Goal: Communication & Community: Ask a question

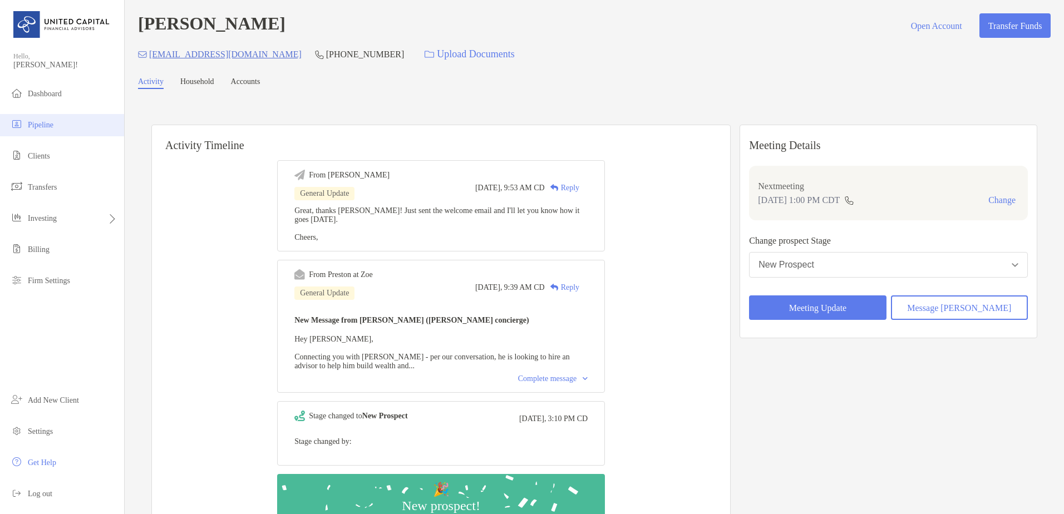
click at [68, 120] on li "Pipeline" at bounding box center [62, 125] width 124 height 22
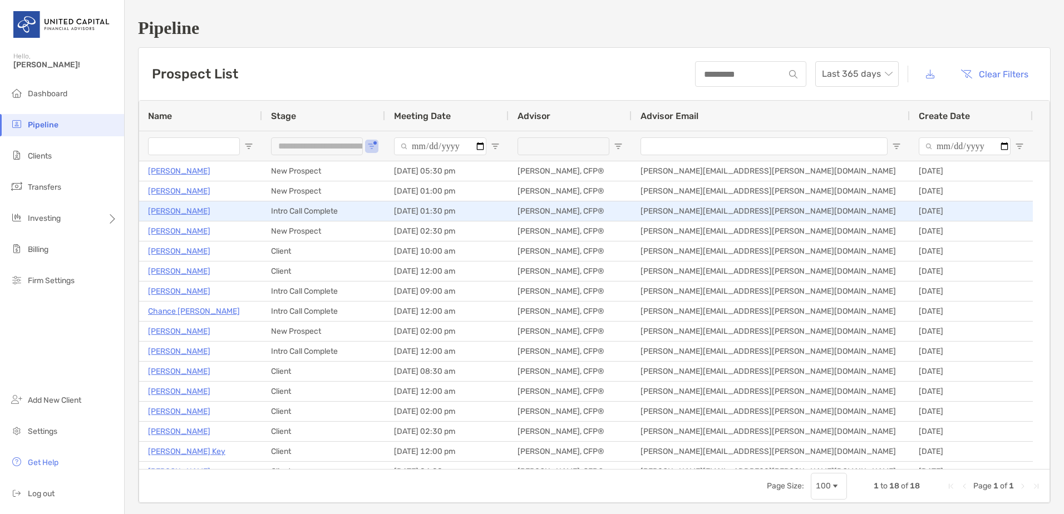
click at [194, 210] on p "Joseph Daniels" at bounding box center [179, 211] width 62 height 14
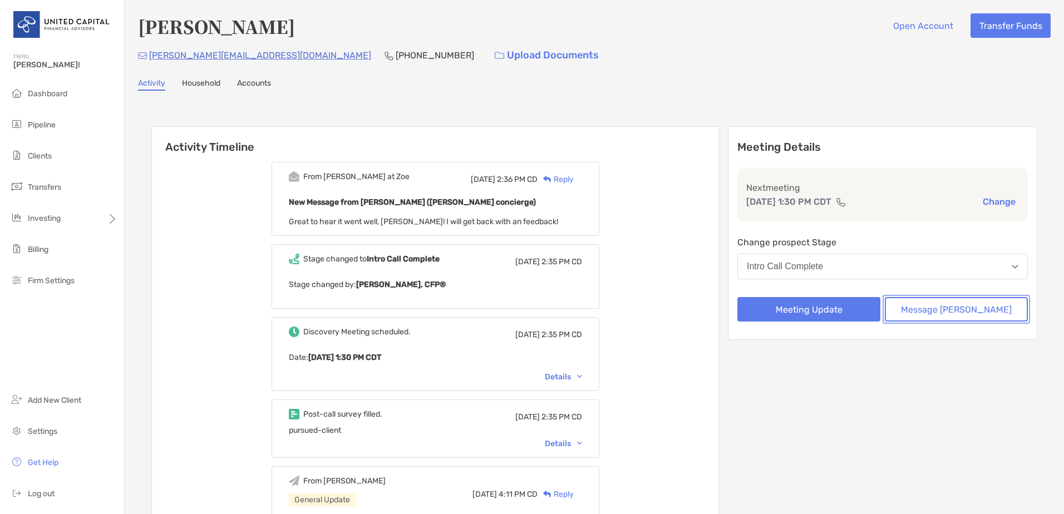
click at [920, 314] on button "Message [PERSON_NAME]" at bounding box center [956, 309] width 143 height 24
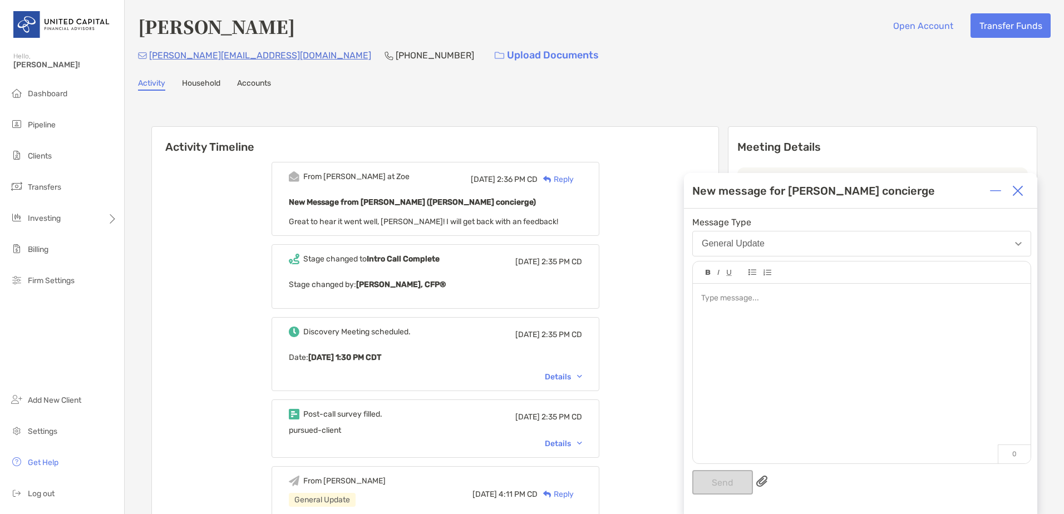
click at [723, 307] on div at bounding box center [862, 368] width 338 height 169
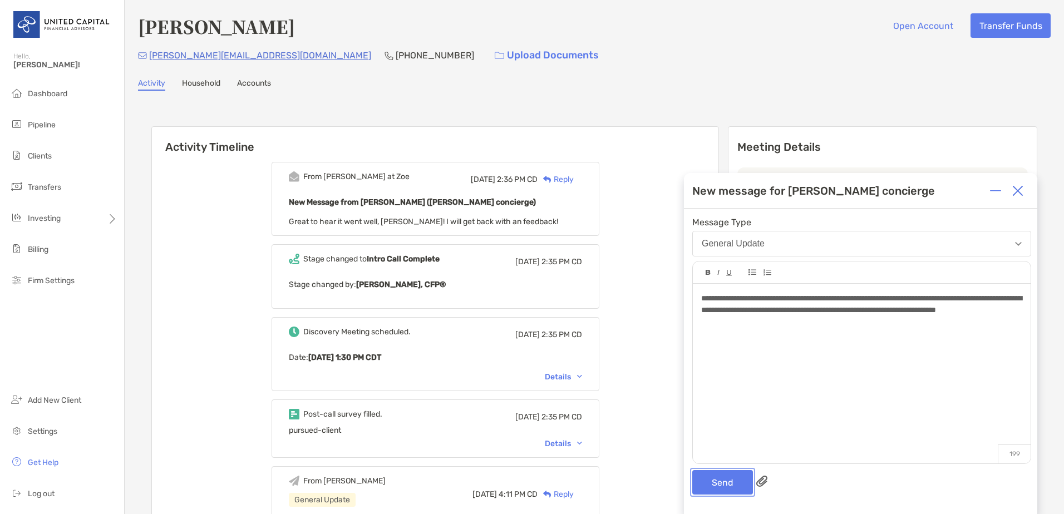
click at [707, 487] on button "Send" at bounding box center [722, 482] width 61 height 24
